Goal: Task Accomplishment & Management: Manage account settings

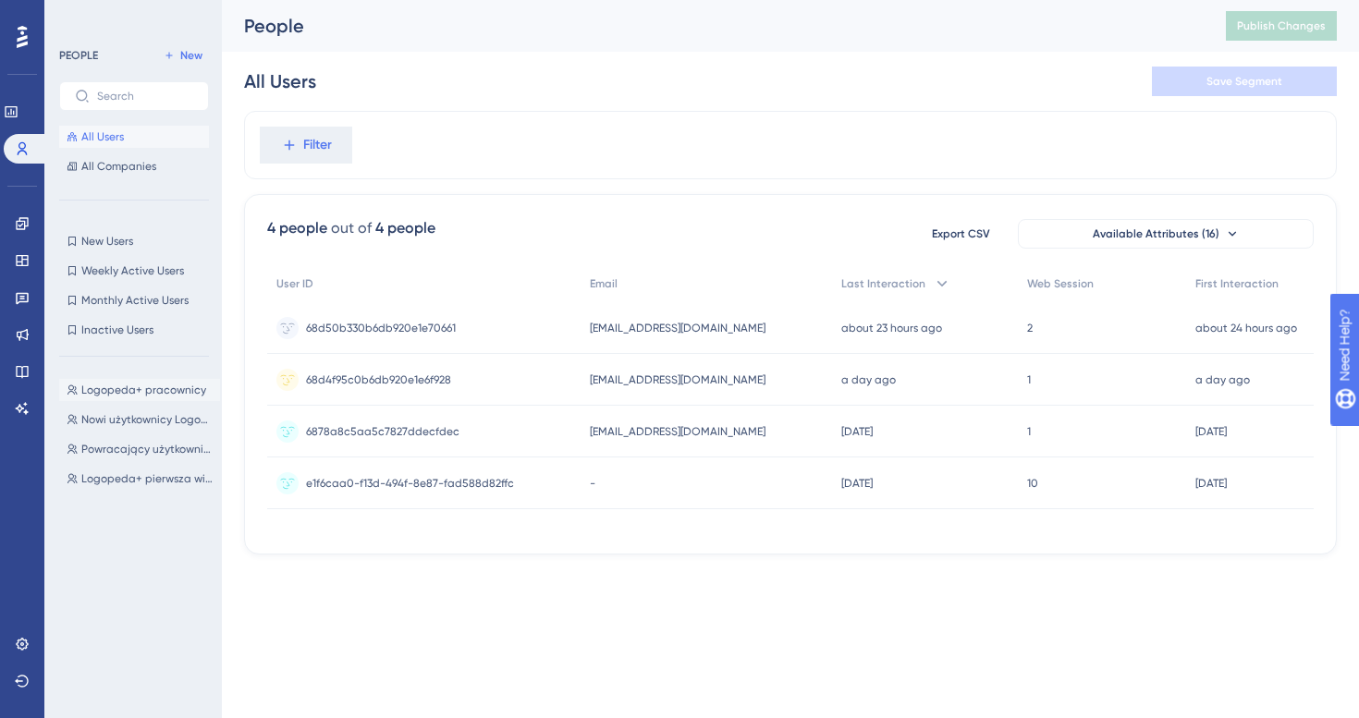
click at [140, 393] on span "Logopeda+ pracownicy" at bounding box center [143, 390] width 125 height 15
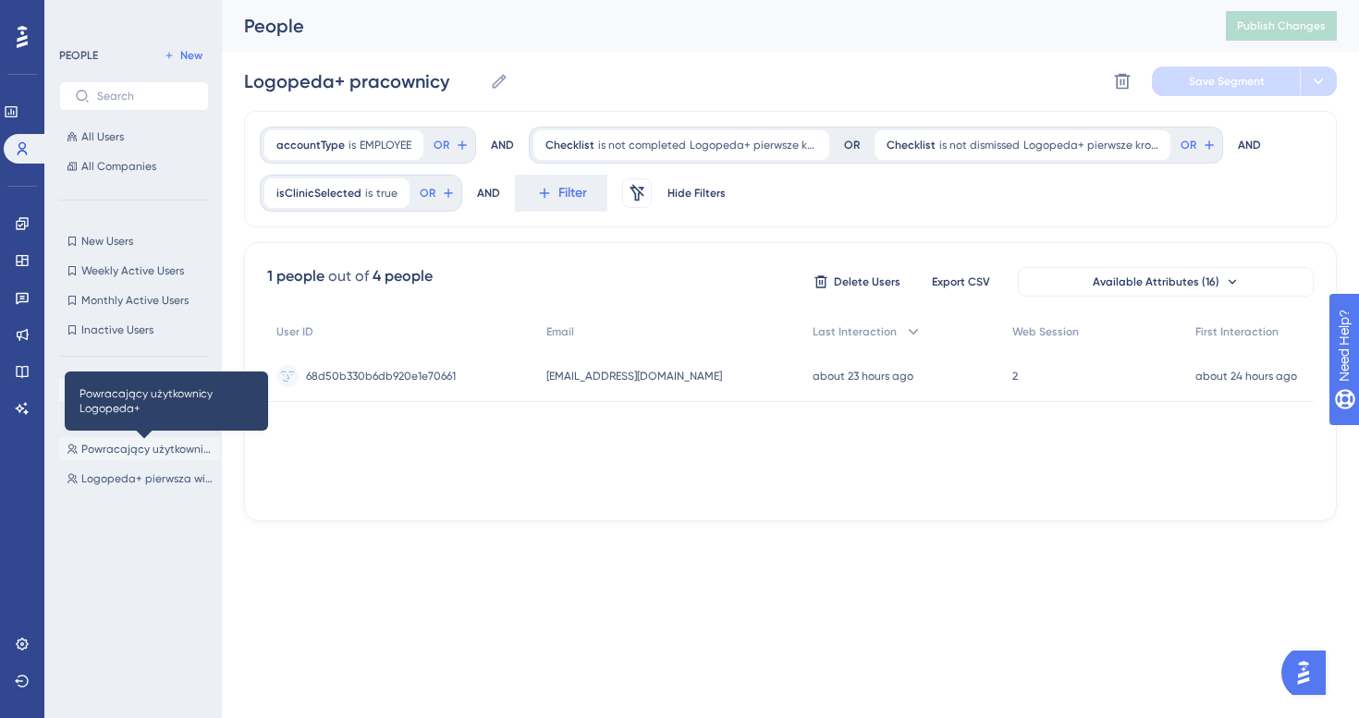
click at [164, 451] on span "Powracający użytkownicy Logopeda+" at bounding box center [146, 449] width 131 height 15
type input "Powracający użytkownicy Logopeda+"
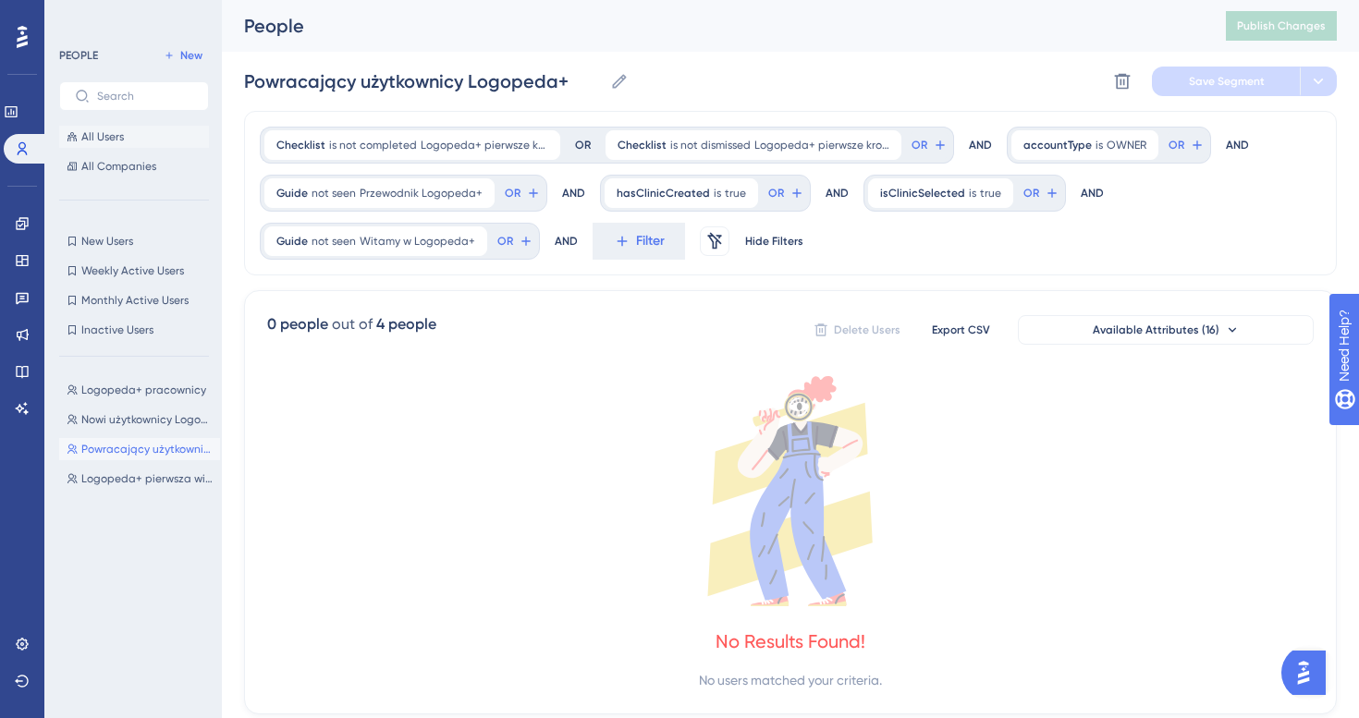
click at [115, 134] on span "All Users" at bounding box center [102, 136] width 43 height 15
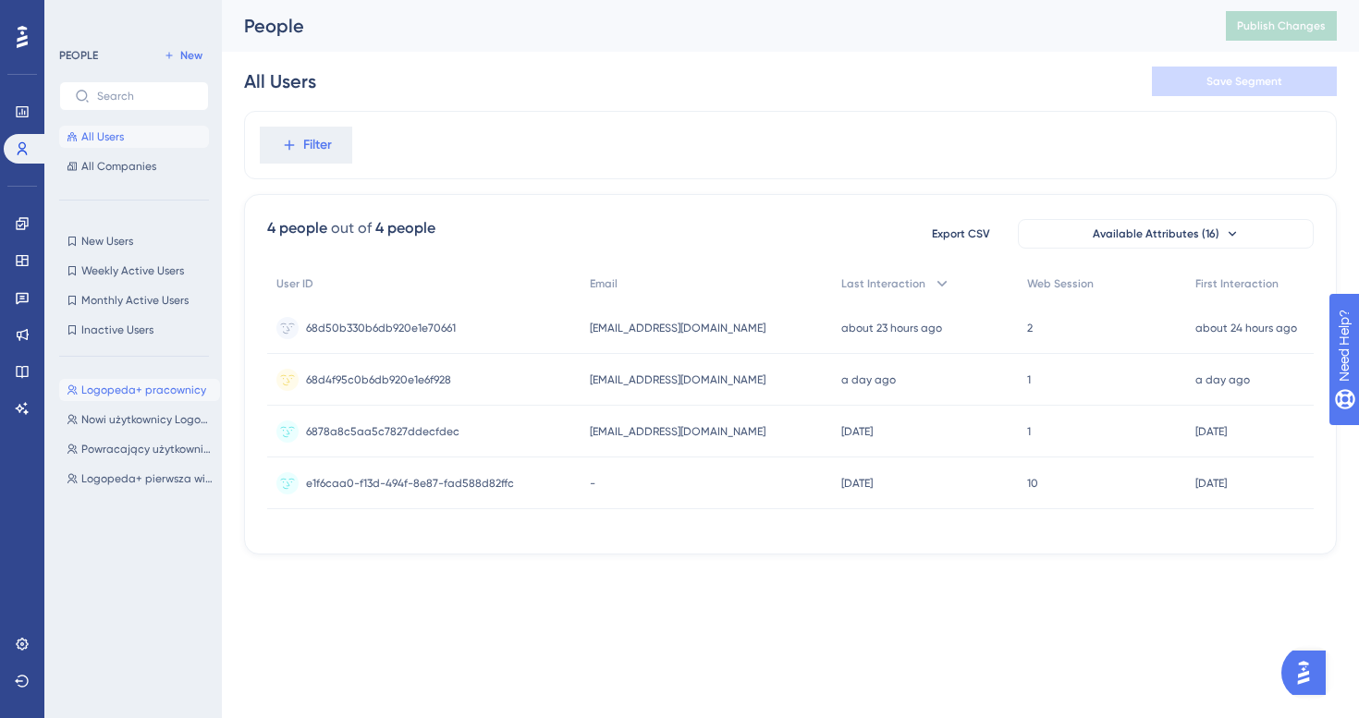
click at [147, 395] on span "Logopeda+ pracownicy" at bounding box center [143, 390] width 125 height 15
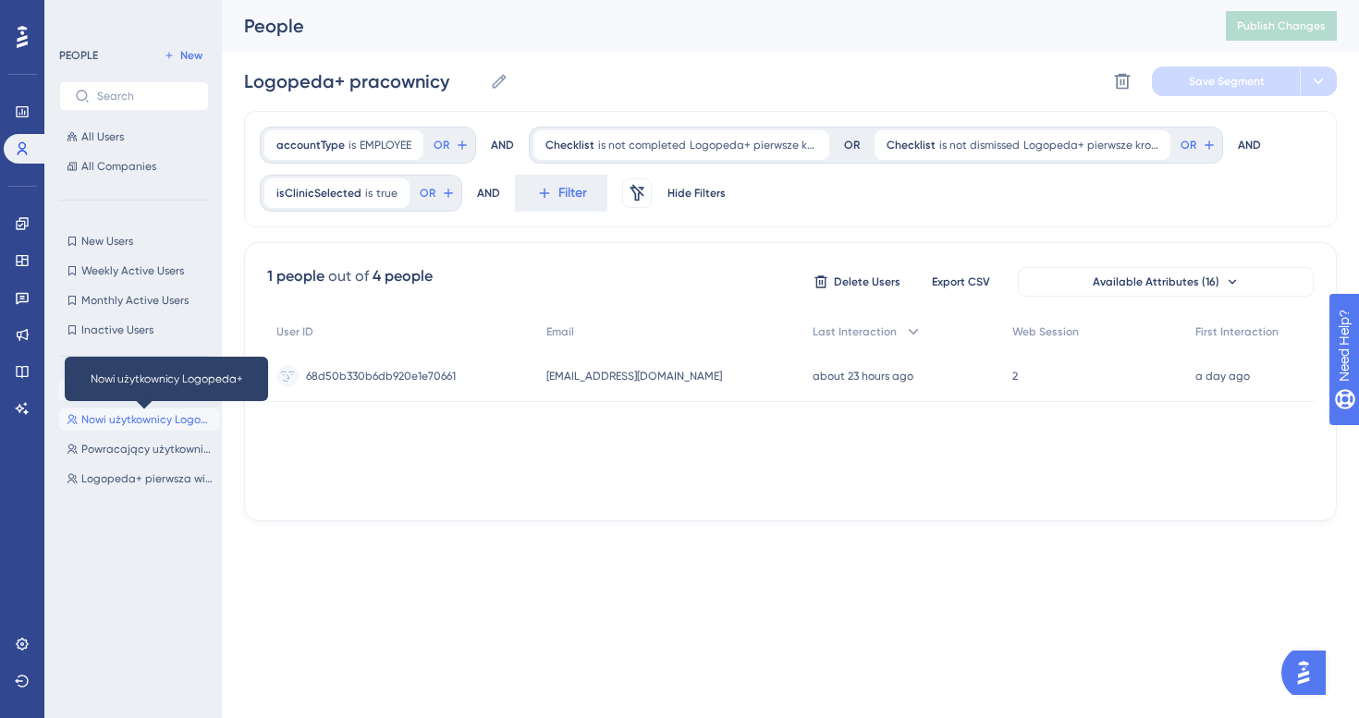
click at [145, 416] on span "Nowi użytkownicy Logopeda+" at bounding box center [146, 419] width 131 height 15
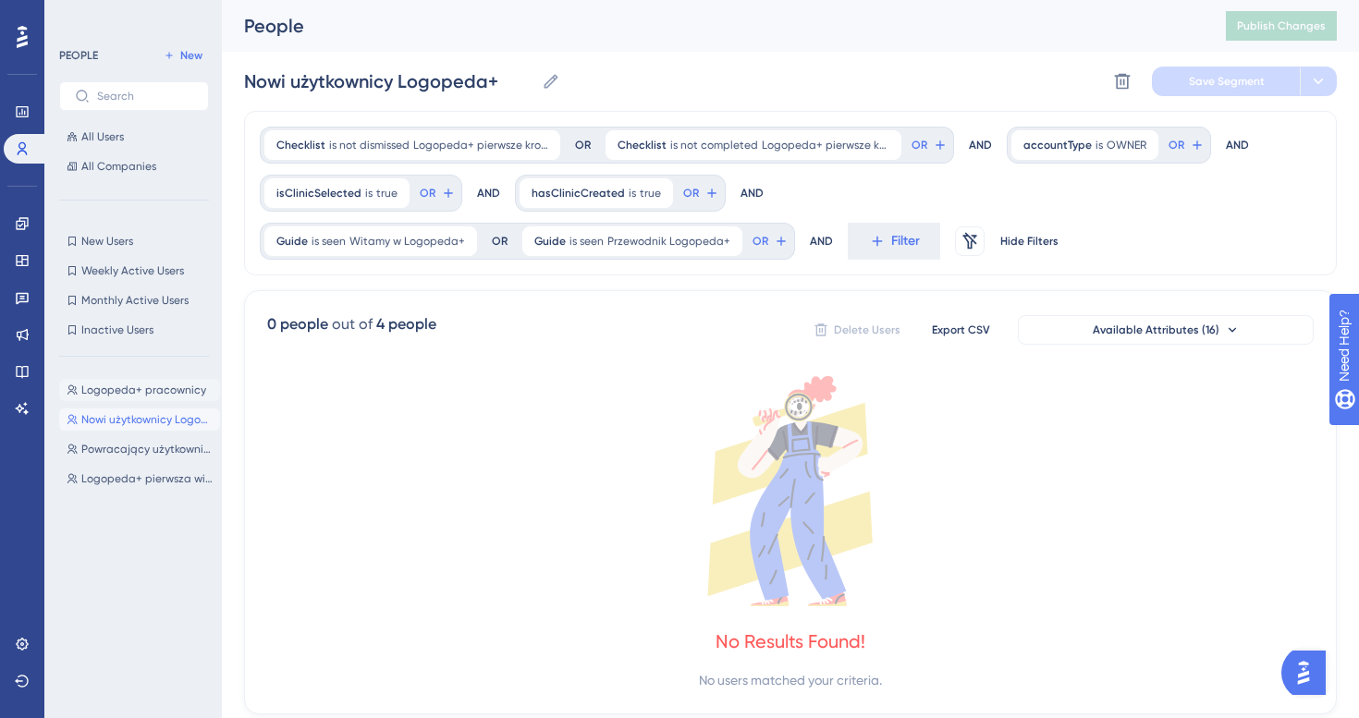
click at [175, 386] on span "Logopeda+ pracownicy" at bounding box center [143, 390] width 125 height 15
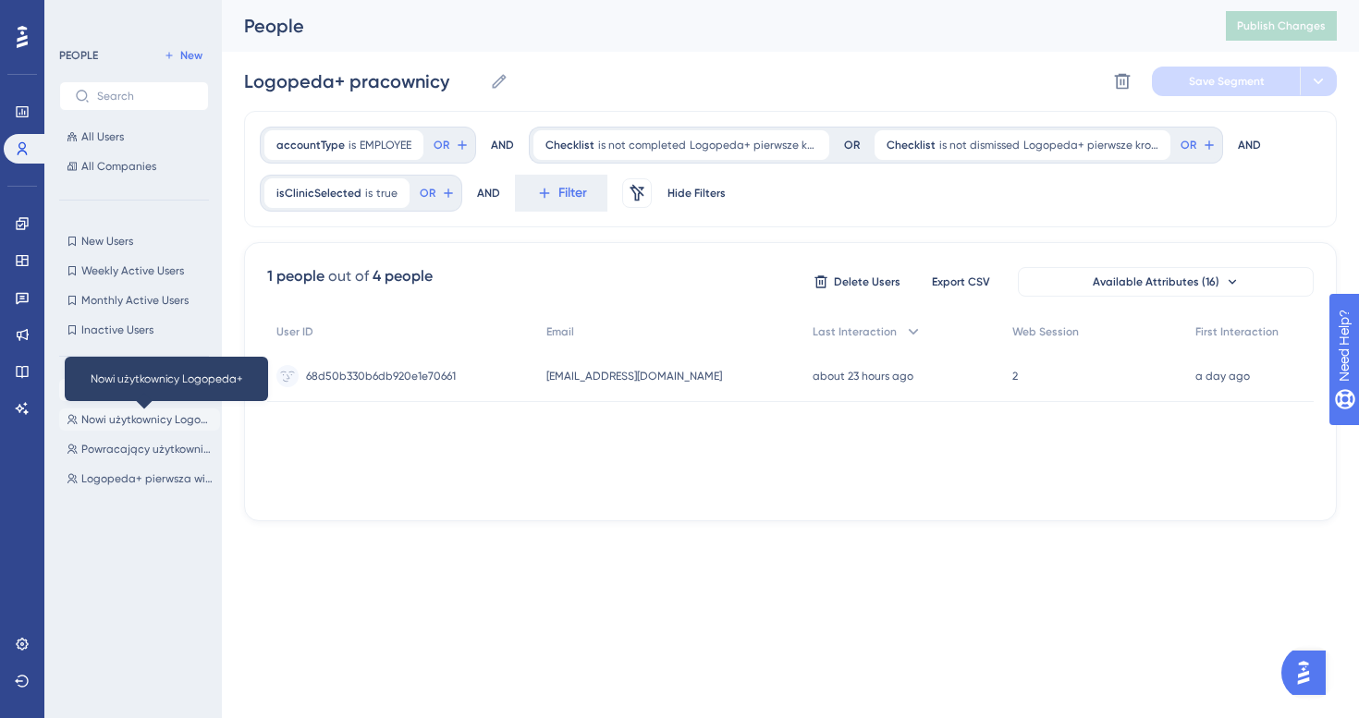
click at [165, 420] on span "Nowi użytkownicy Logopeda+" at bounding box center [146, 419] width 131 height 15
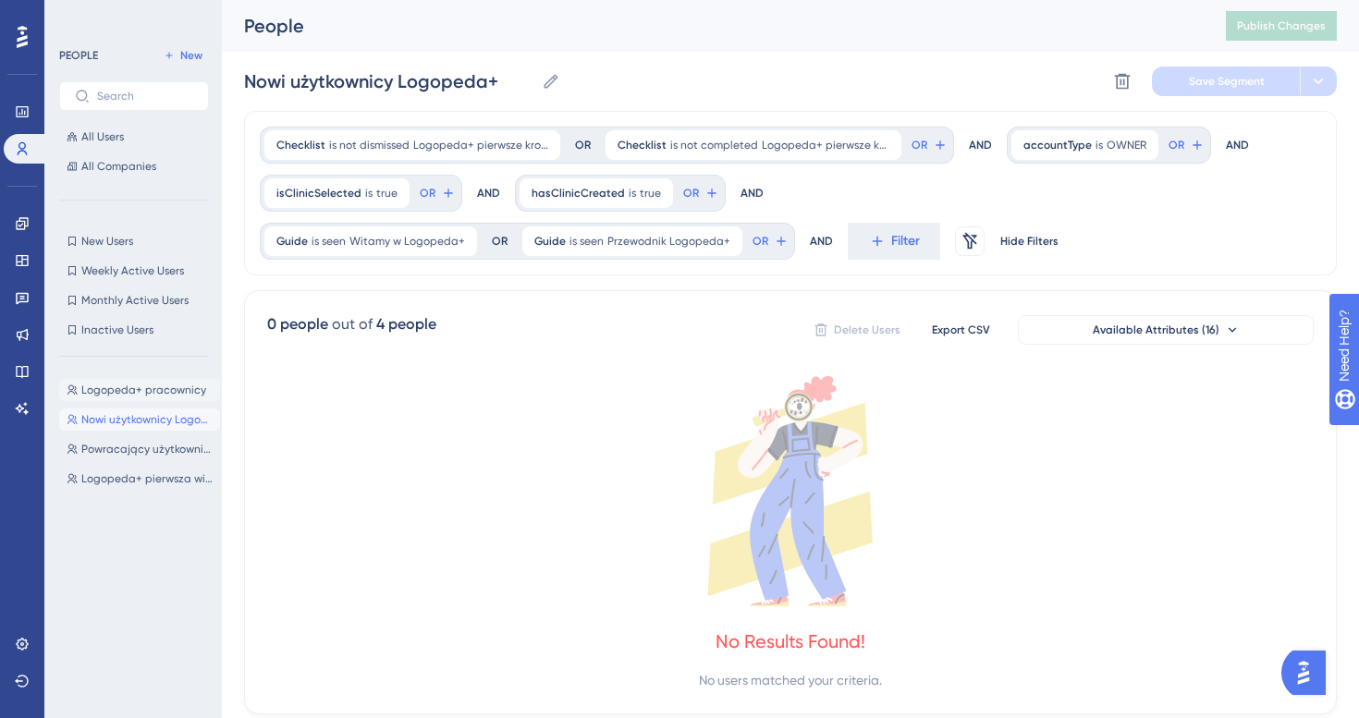
click at [168, 399] on button "Logopeda+ pracownicy Logopeda+ pracownicy" at bounding box center [139, 390] width 161 height 22
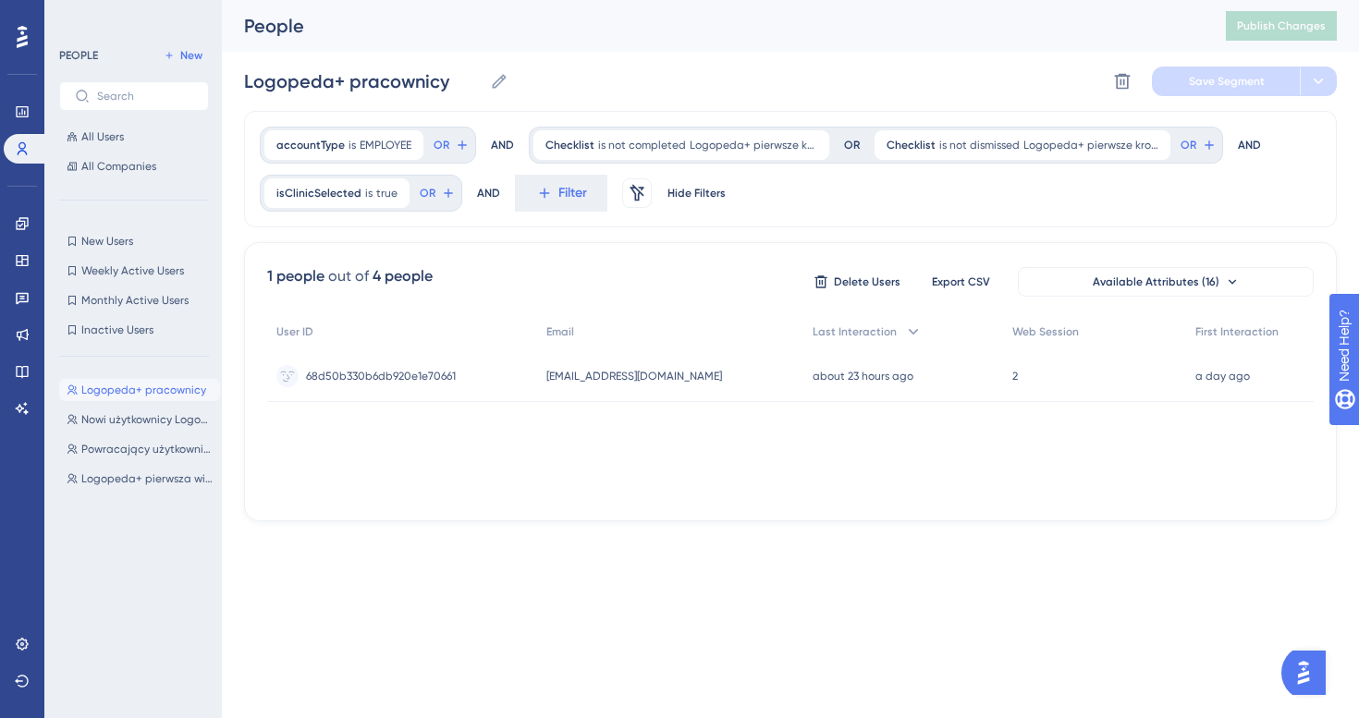
click at [154, 462] on div "Logopeda+ pracownicy Logopeda+ pracownicy Nowi użytkownicy Logopeda+ Nowi użytk…" at bounding box center [139, 528] width 161 height 313
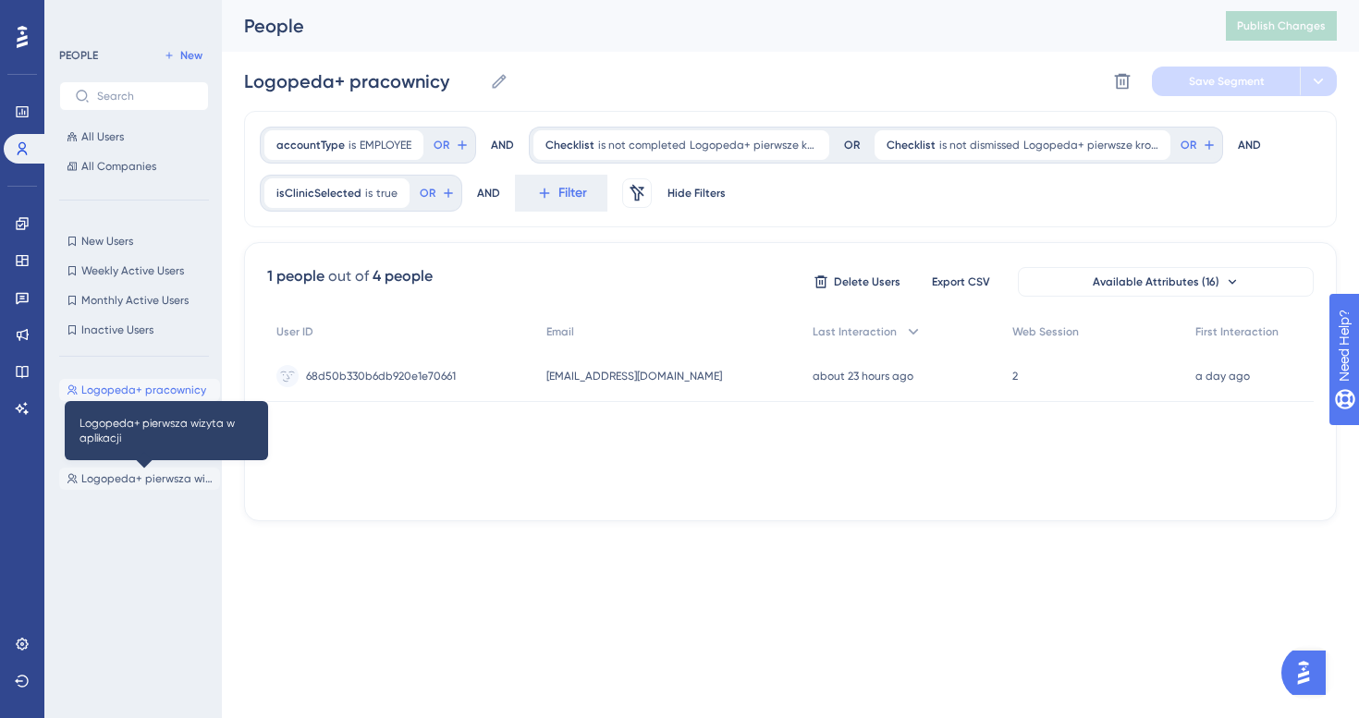
click at [157, 482] on span "Logopeda+ pierwsza wizyta w aplikacji" at bounding box center [146, 478] width 131 height 15
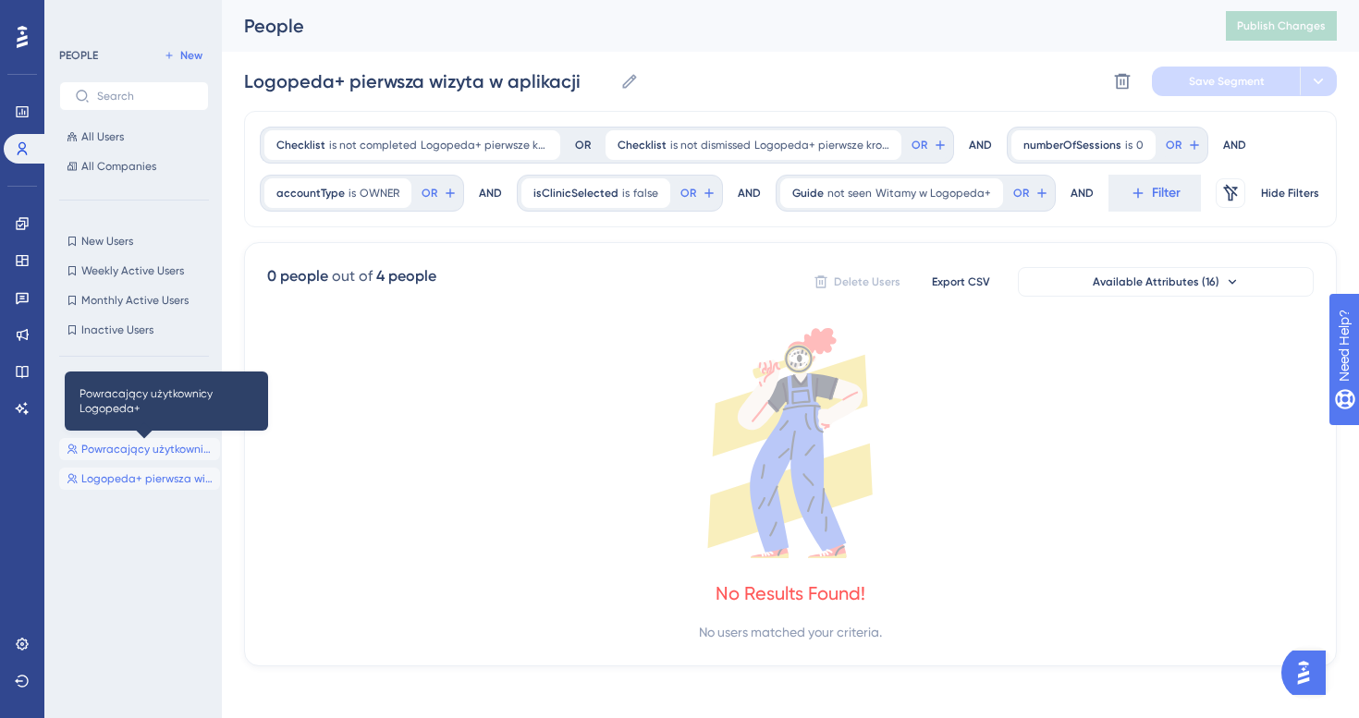
click at [165, 452] on span "Powracający użytkownicy Logopeda+" at bounding box center [146, 449] width 131 height 15
type input "Powracający użytkownicy Logopeda+"
